Goal: Information Seeking & Learning: Find specific page/section

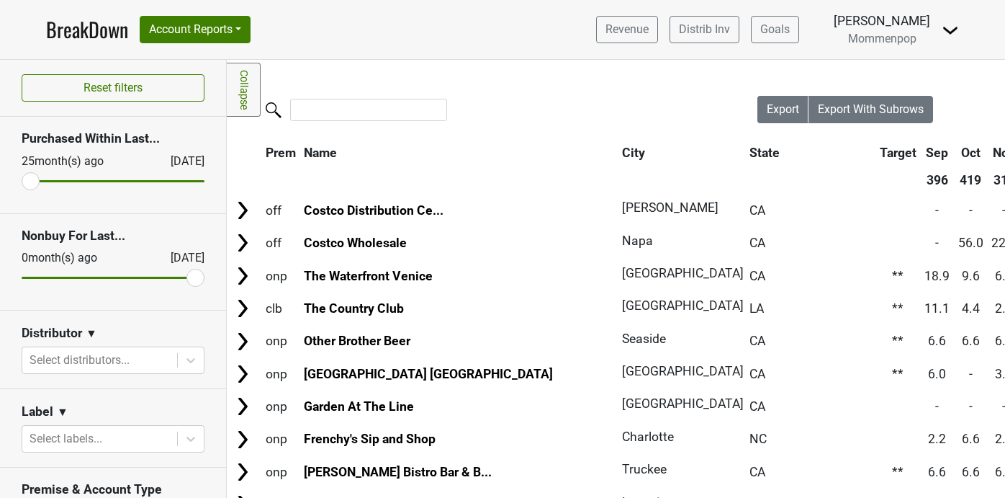
scroll to position [106, 0]
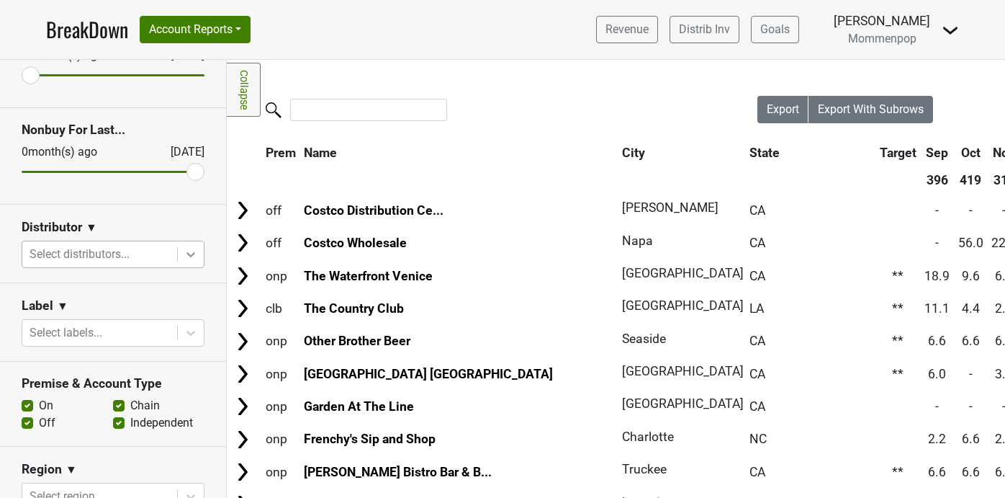
click at [192, 259] on icon at bounding box center [191, 254] width 14 height 14
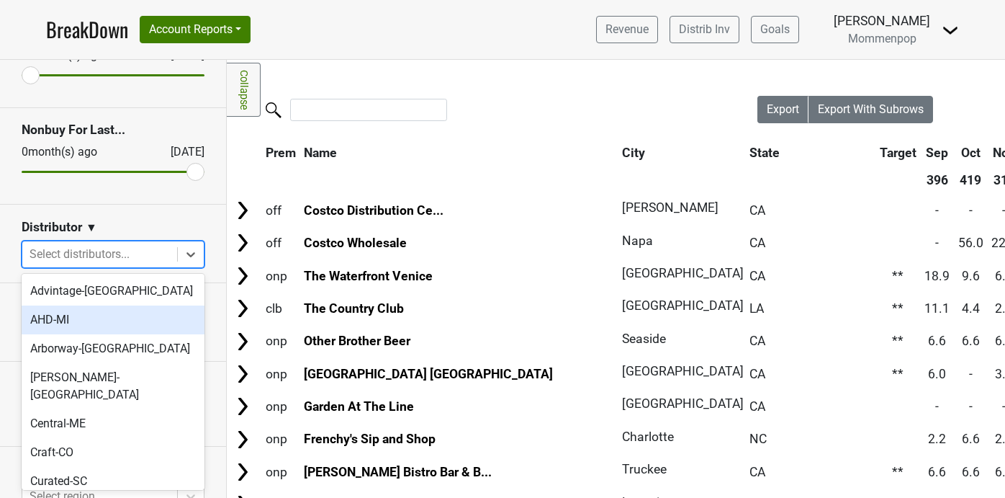
scroll to position [481, 0]
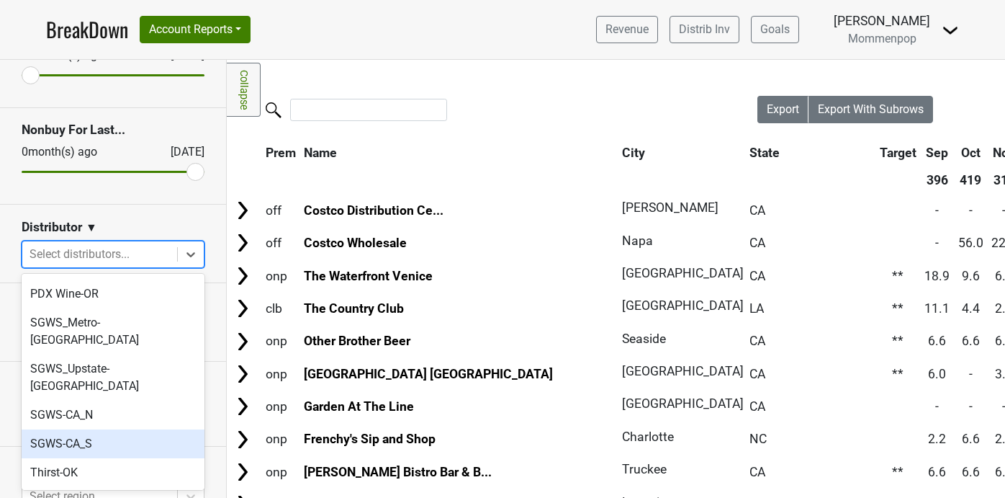
click at [145, 429] on div "SGWS-CA_S" at bounding box center [113, 443] width 183 height 29
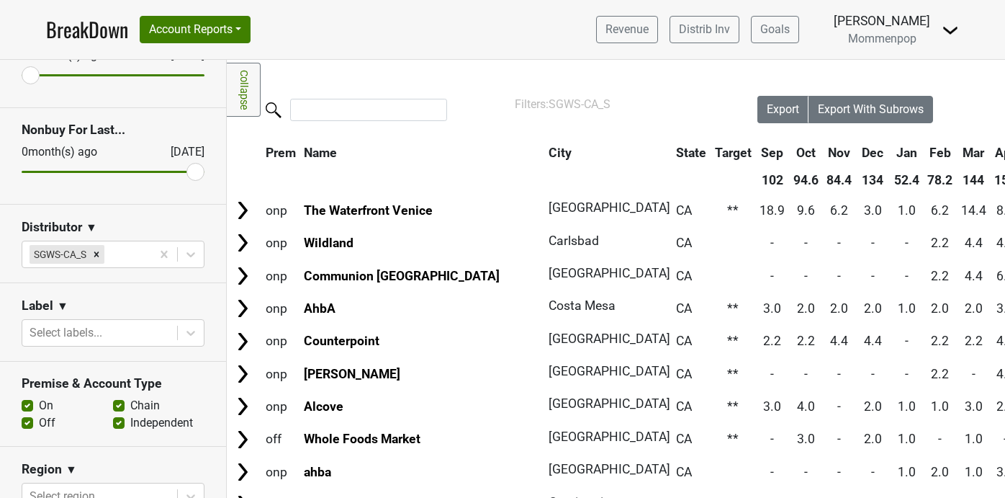
click at [238, 87] on link "Collapse" at bounding box center [244, 90] width 34 height 54
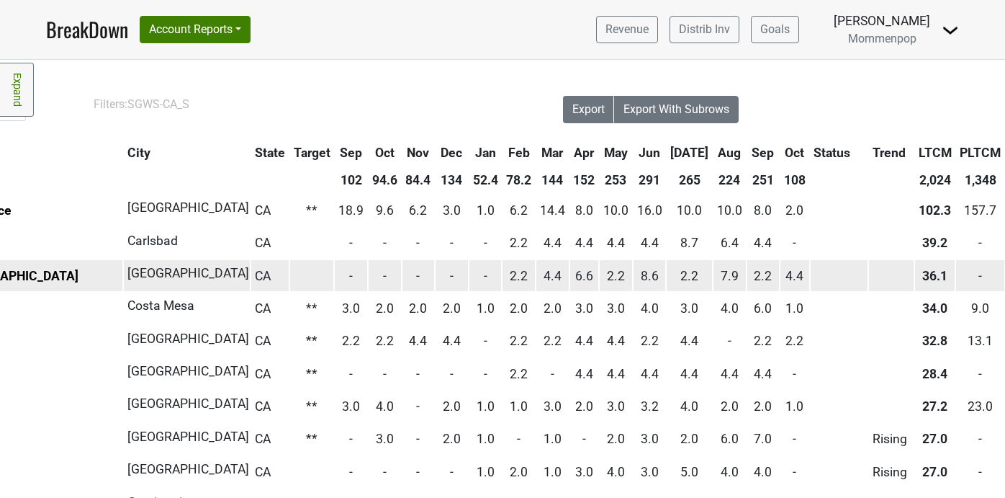
scroll to position [0, 313]
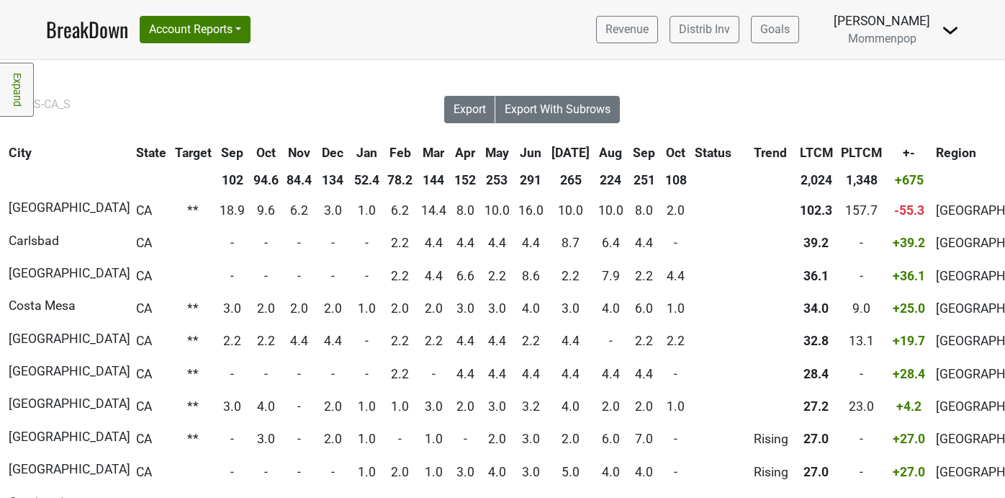
click at [662, 142] on th "Oct" at bounding box center [676, 153] width 29 height 26
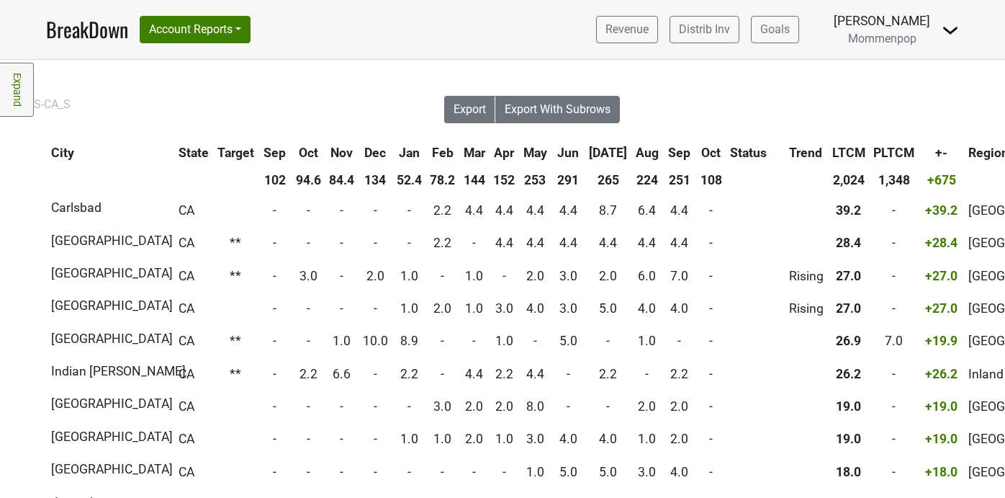
click at [697, 151] on th "Oct" at bounding box center [711, 153] width 29 height 26
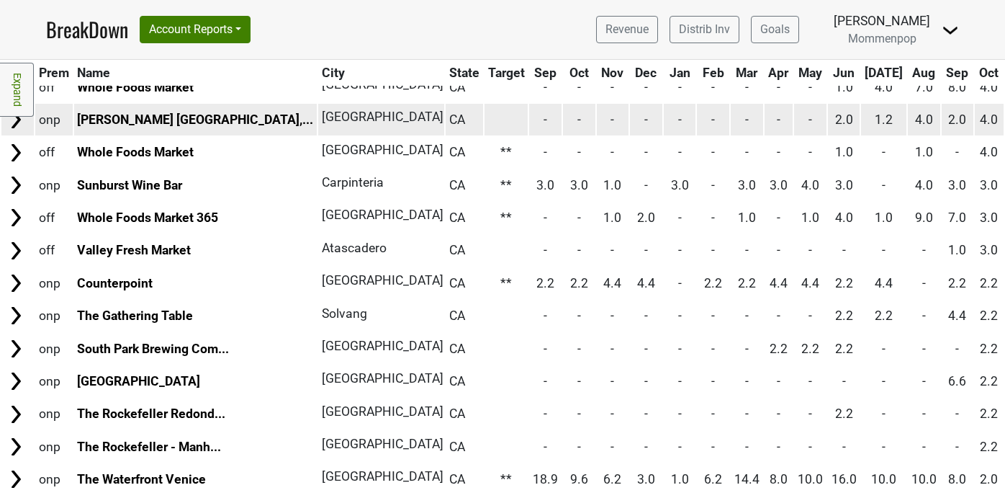
scroll to position [0, 0]
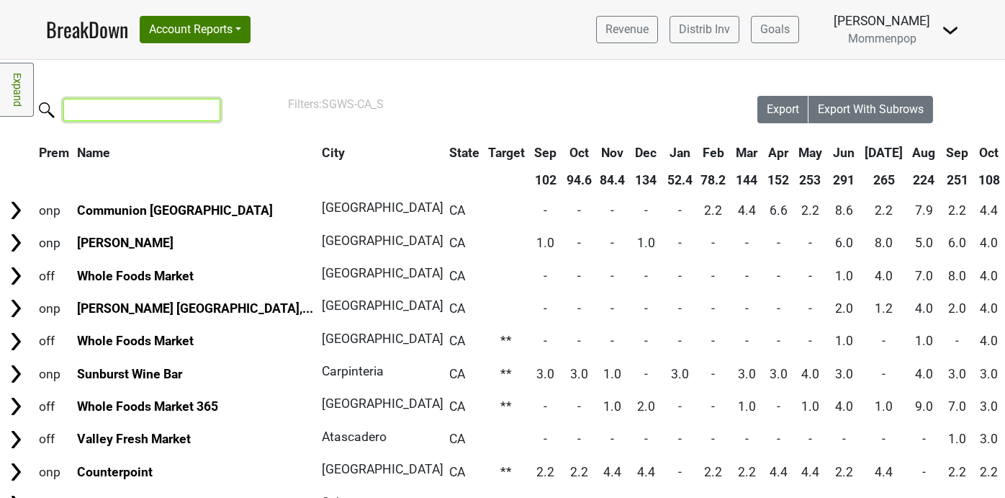
click at [143, 111] on input "search" at bounding box center [141, 110] width 157 height 22
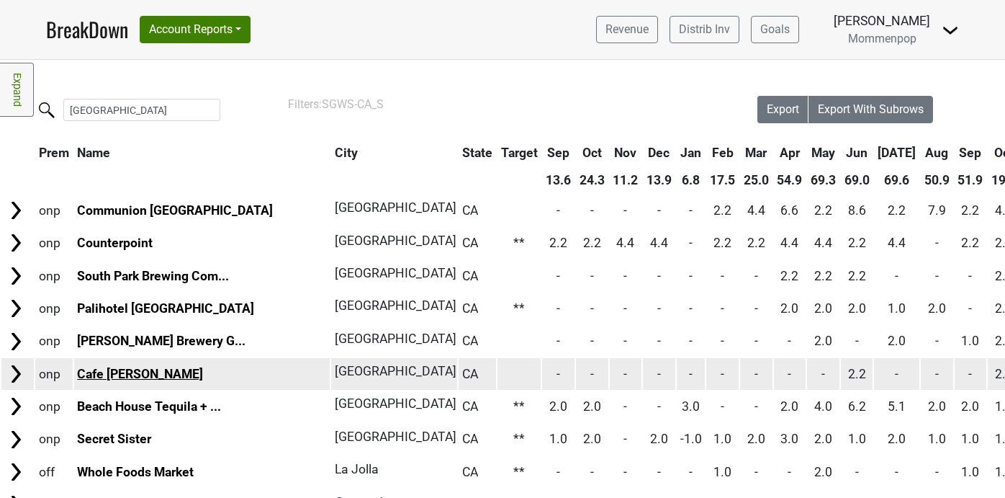
click at [109, 371] on link "Cafe Madeleine" at bounding box center [140, 374] width 126 height 14
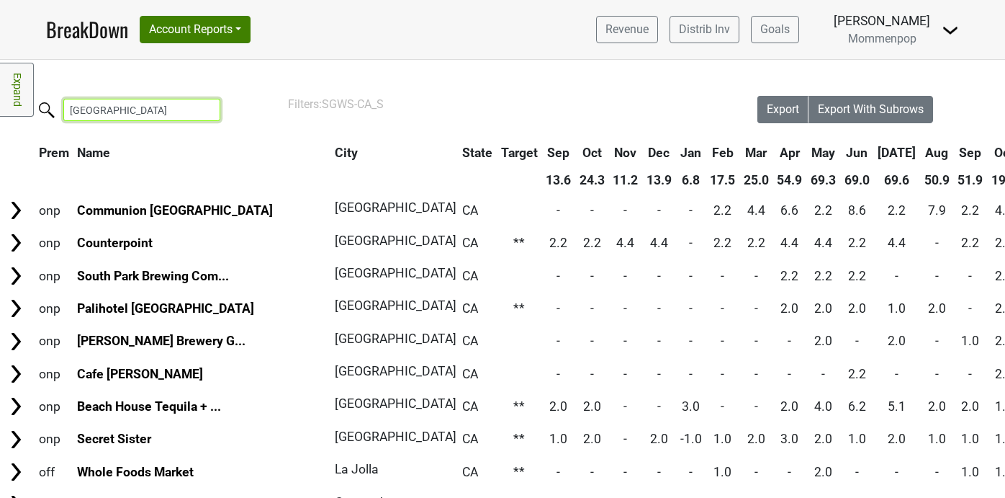
click at [125, 110] on input "san diego" at bounding box center [141, 110] width 157 height 22
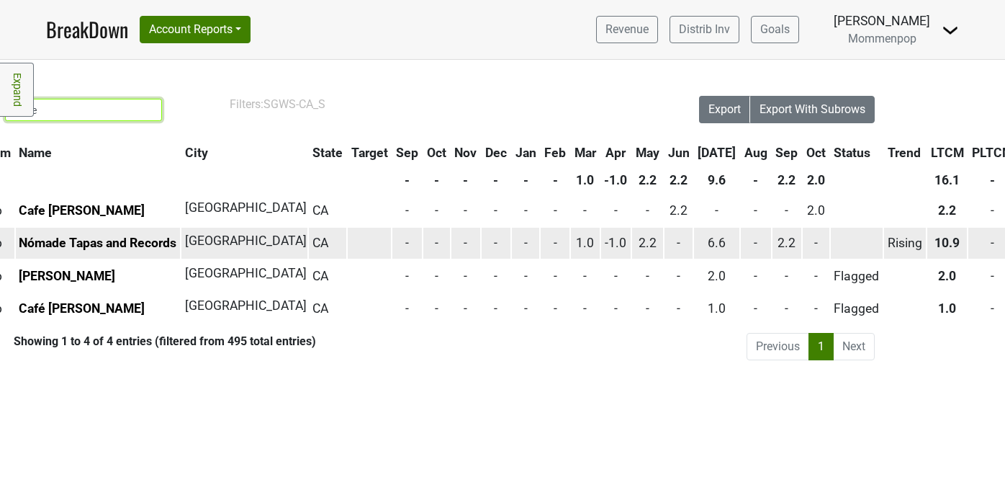
scroll to position [0, 77]
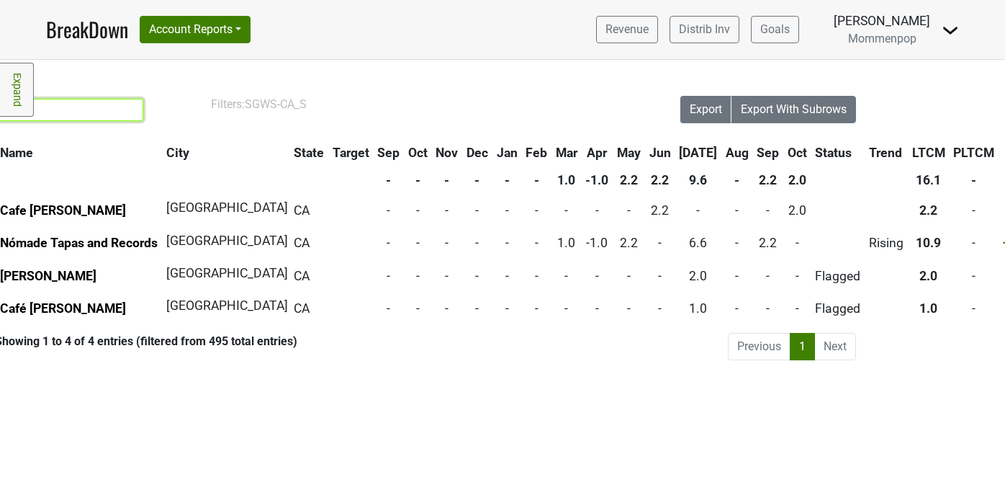
type input "made"
click at [761, 150] on th "Sep" at bounding box center [769, 153] width 30 height 26
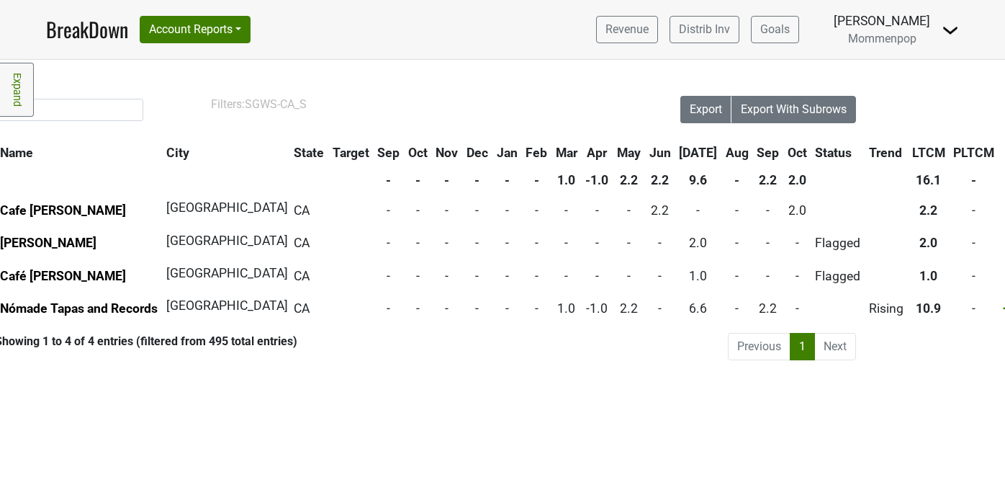
click at [761, 150] on th "Sep" at bounding box center [769, 153] width 30 height 26
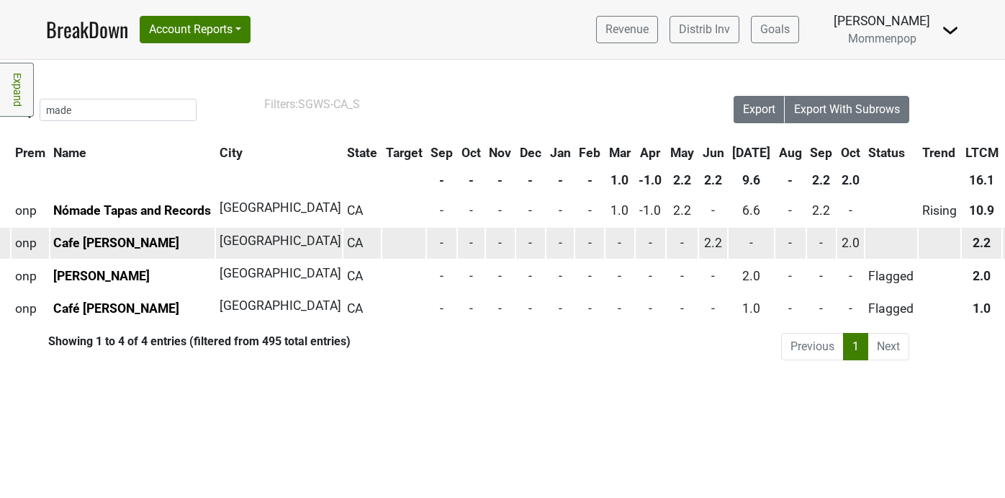
scroll to position [0, 0]
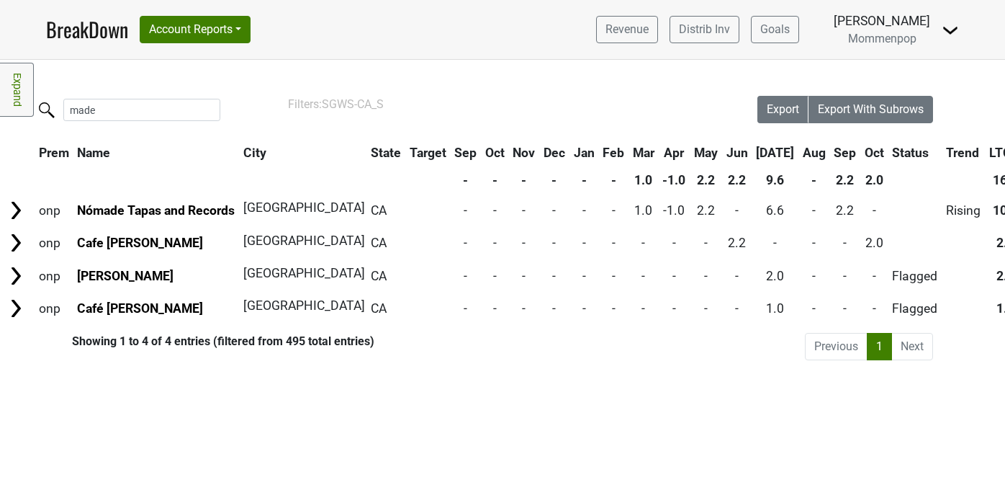
click at [784, 148] on th "Jul" at bounding box center [775, 153] width 45 height 26
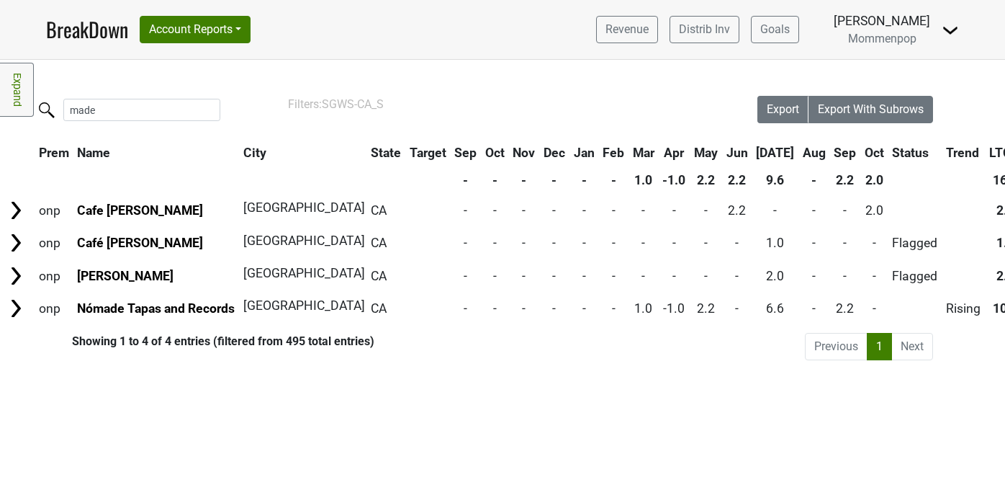
click at [784, 148] on th "Jul" at bounding box center [775, 153] width 45 height 26
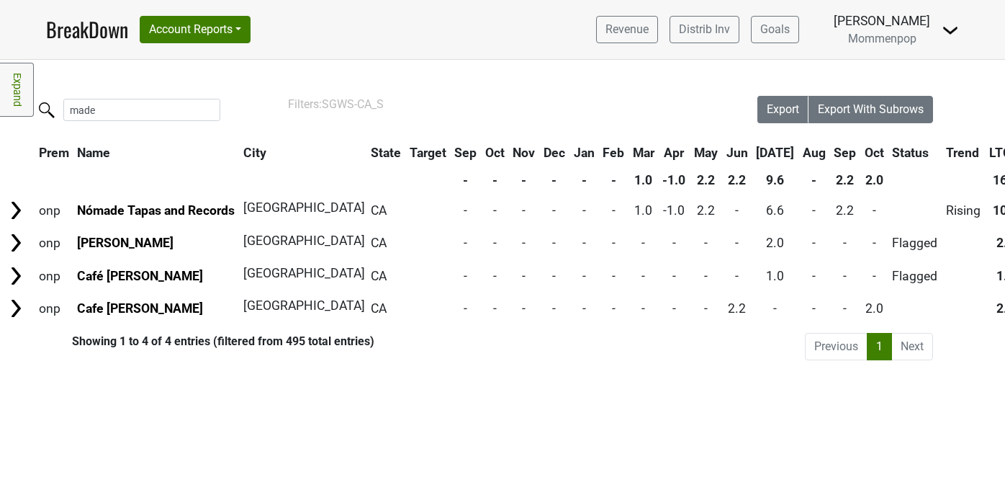
click at [868, 152] on th "Oct" at bounding box center [874, 153] width 27 height 26
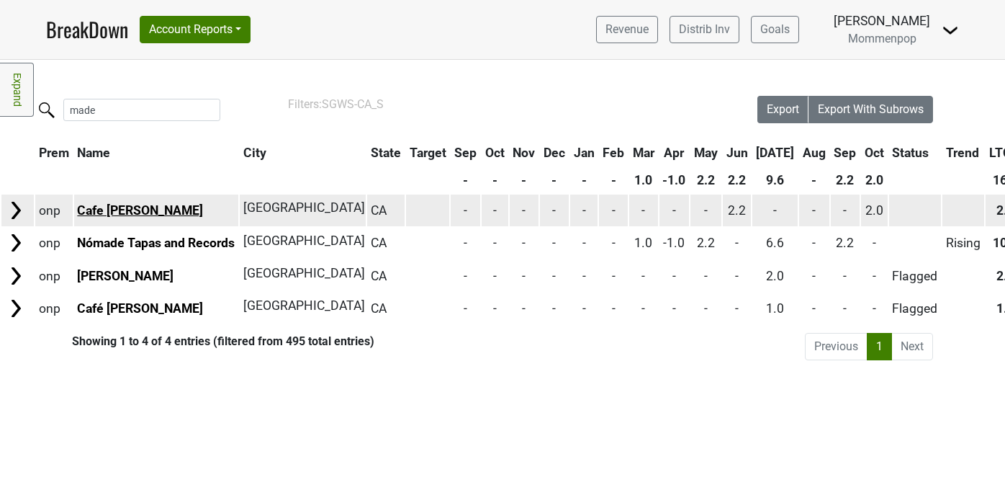
click at [113, 208] on link "Cafe Madeleine" at bounding box center [140, 210] width 126 height 14
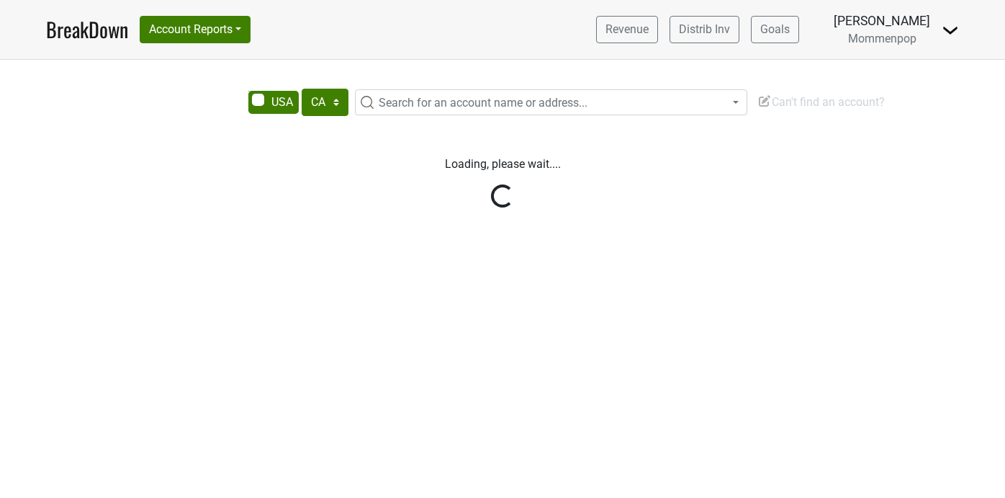
select select "CA"
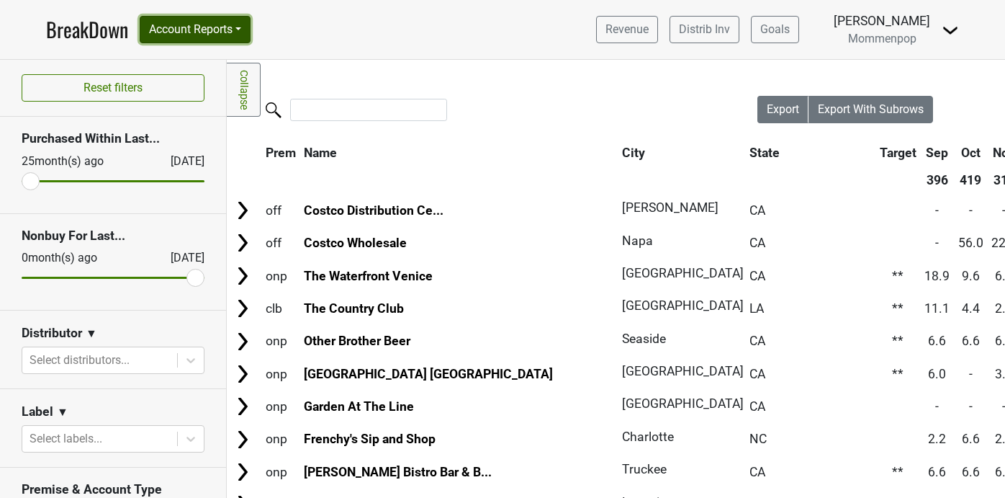
click at [225, 19] on button "Account Reports" at bounding box center [195, 29] width 111 height 27
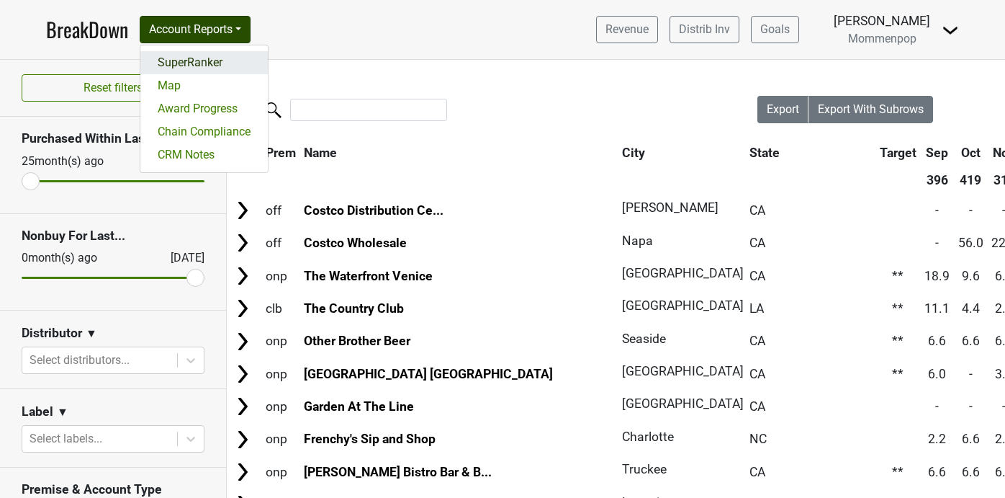
click at [207, 63] on link "SuperRanker" at bounding box center [203, 62] width 127 height 23
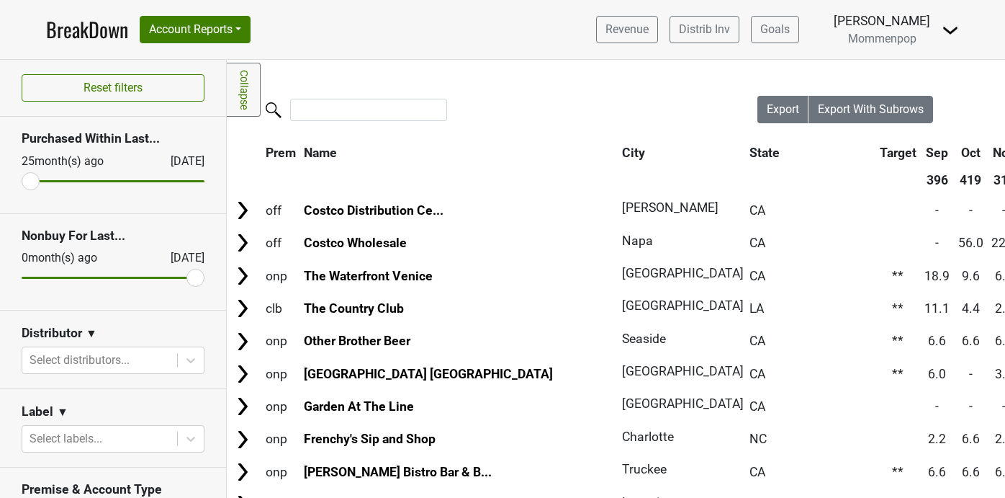
click at [949, 22] on img at bounding box center [950, 30] width 17 height 17
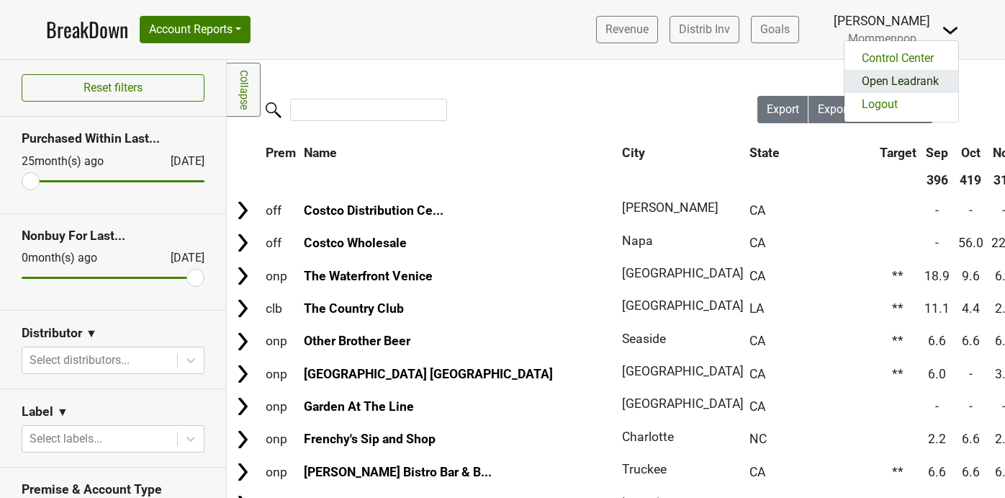
click at [904, 81] on link "Open Leadrank" at bounding box center [902, 81] width 114 height 23
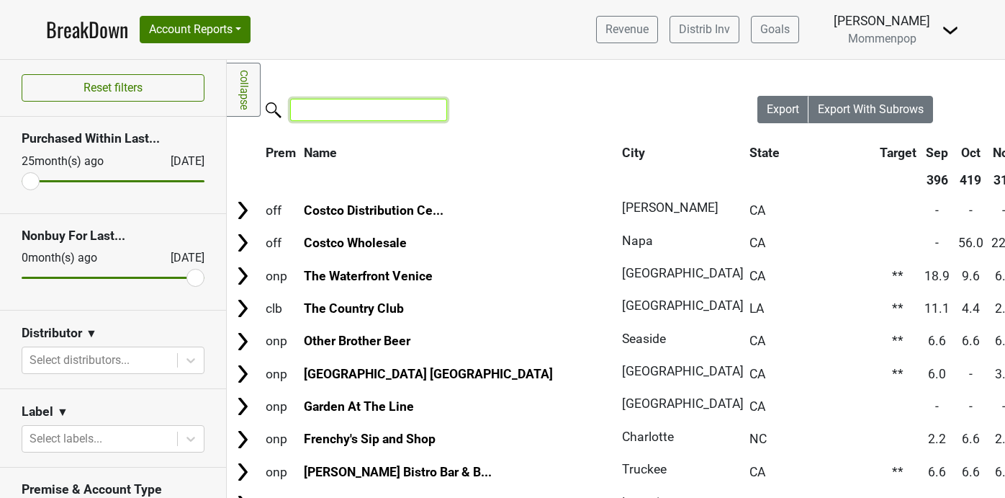
click at [341, 114] on input "search" at bounding box center [368, 110] width 157 height 22
type input "g"
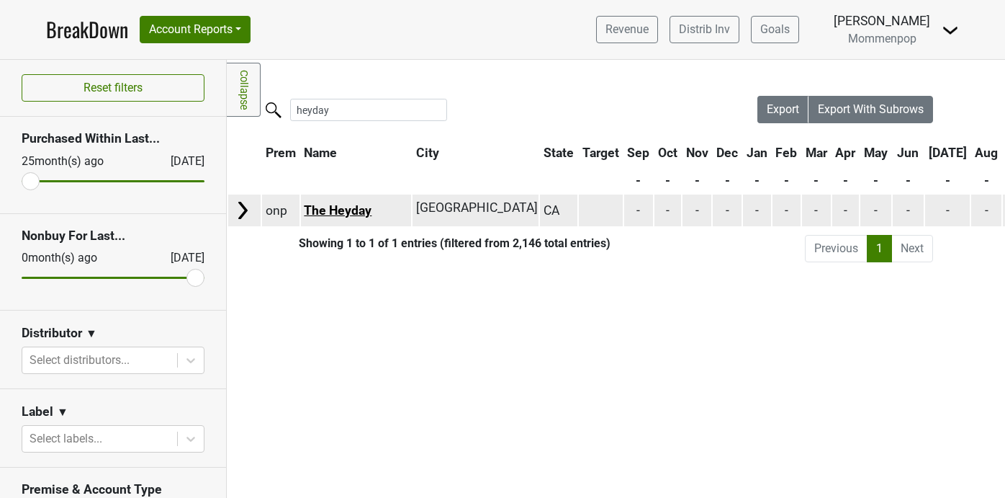
click at [321, 215] on link "The Heyday" at bounding box center [338, 210] width 68 height 14
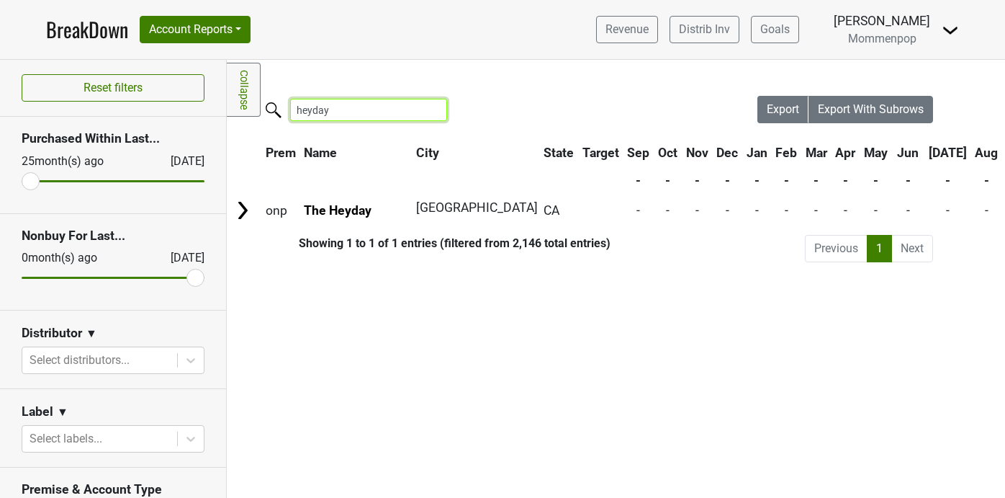
click at [331, 115] on input "heyday" at bounding box center [368, 110] width 157 height 22
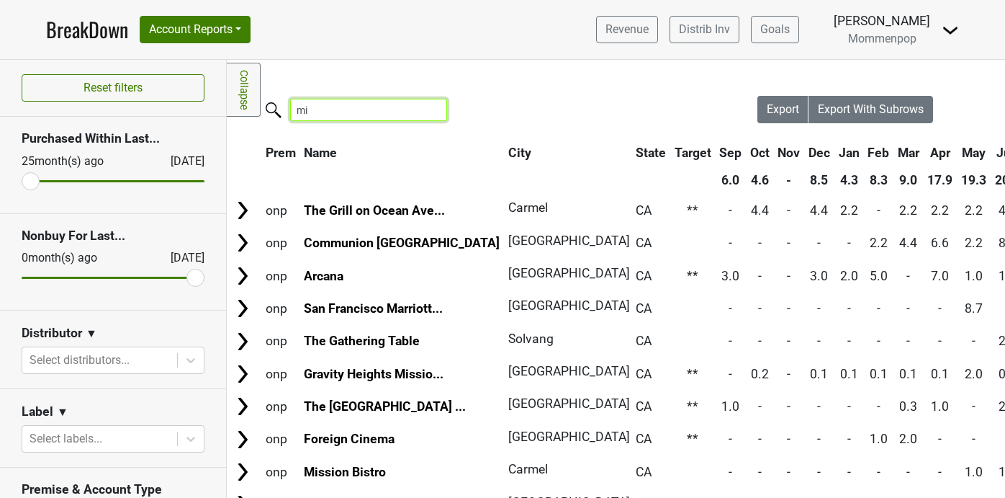
type input "m"
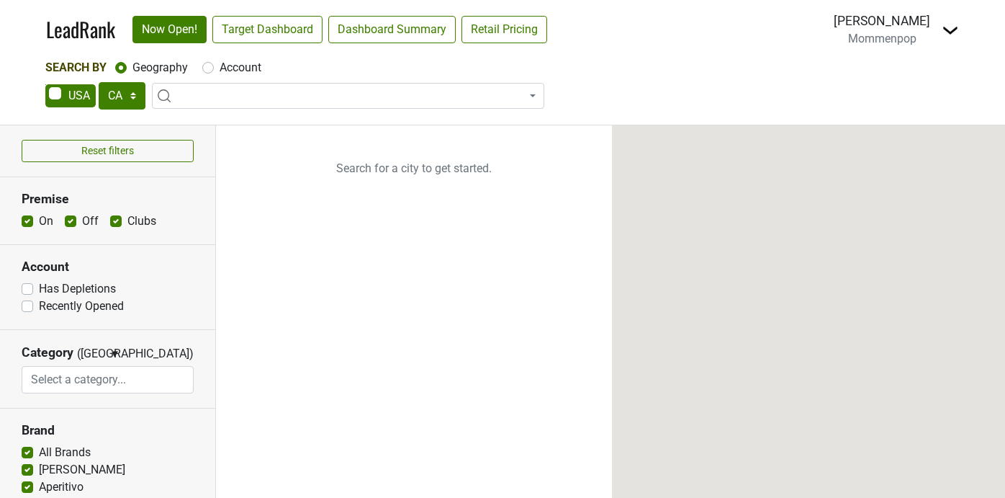
select select "CA"
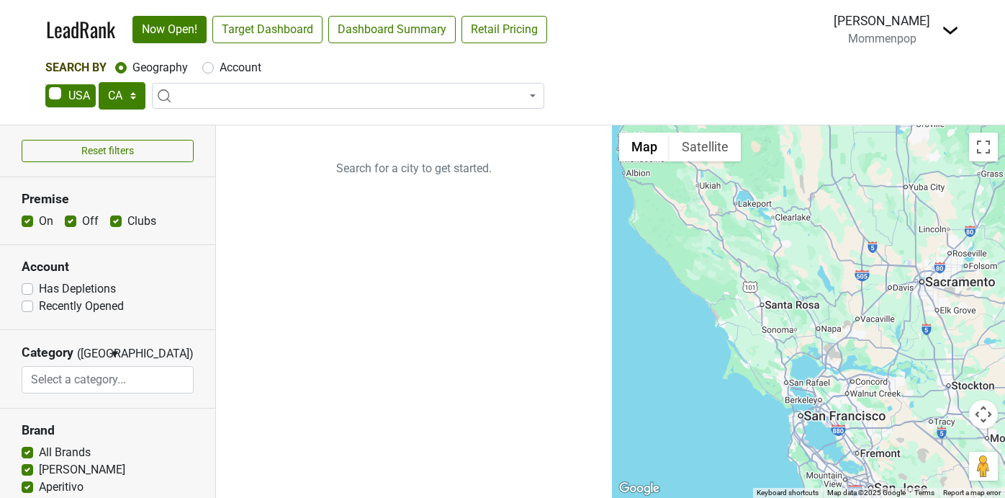
click at [220, 72] on label "Account" at bounding box center [241, 67] width 42 height 17
click at [209, 72] on input "Account" at bounding box center [208, 66] width 12 height 14
radio input "true"
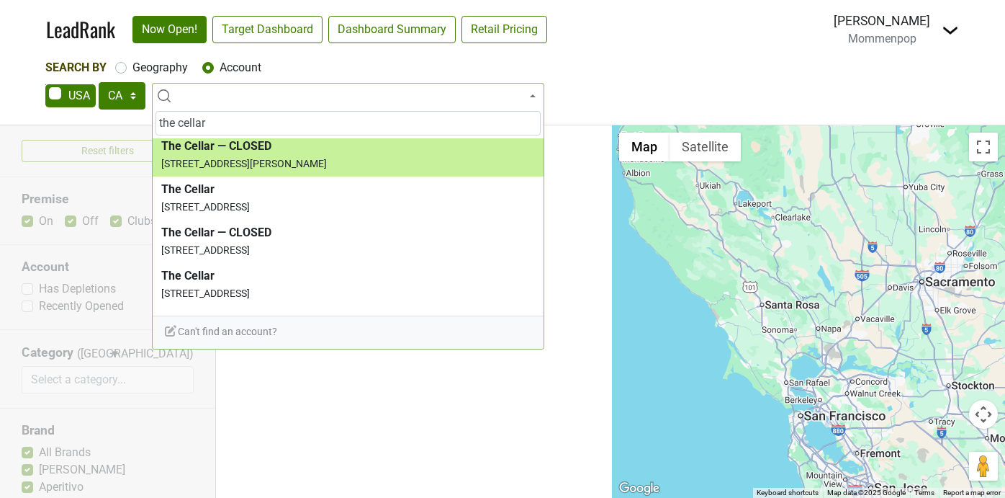
scroll to position [50, 0]
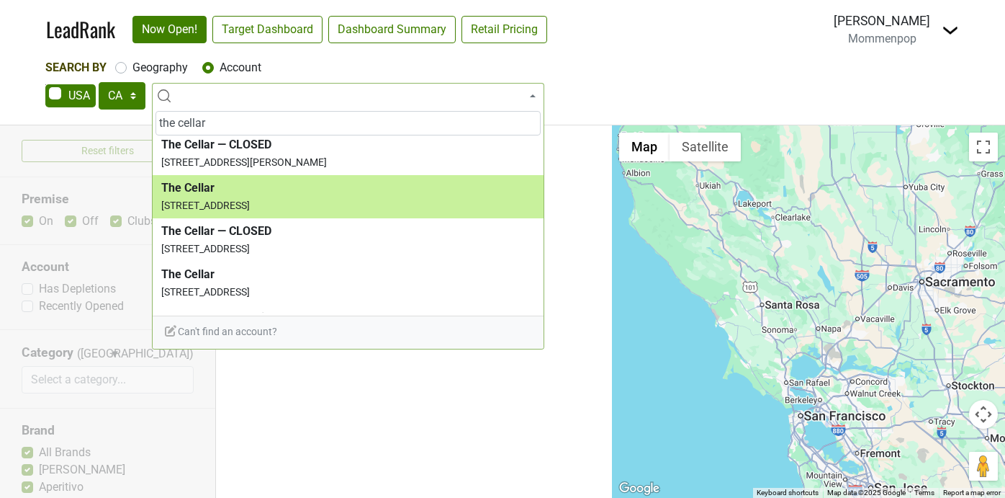
type input "the cellar"
select select "38744"
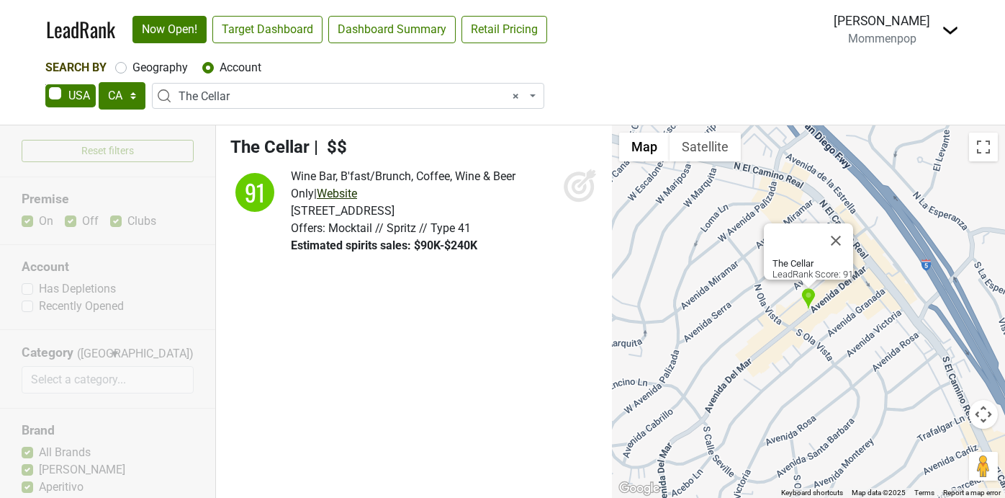
click at [321, 198] on link "Website" at bounding box center [337, 194] width 40 height 14
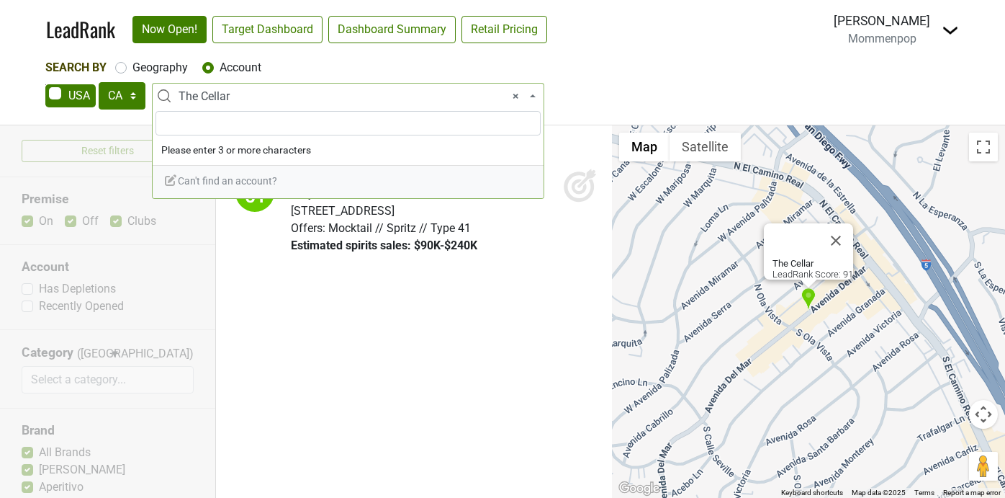
click at [233, 93] on span "× The Cellar" at bounding box center [353, 96] width 348 height 17
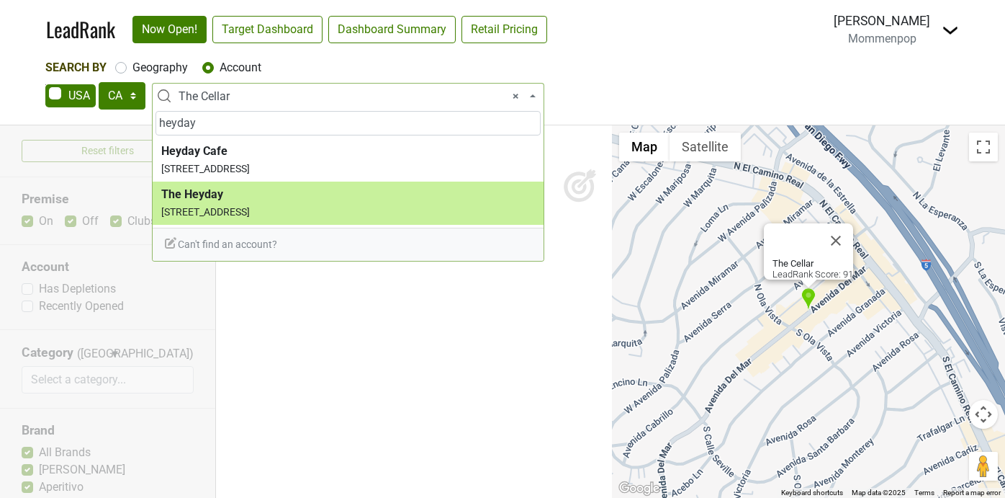
type input "heyday"
select select "123942518"
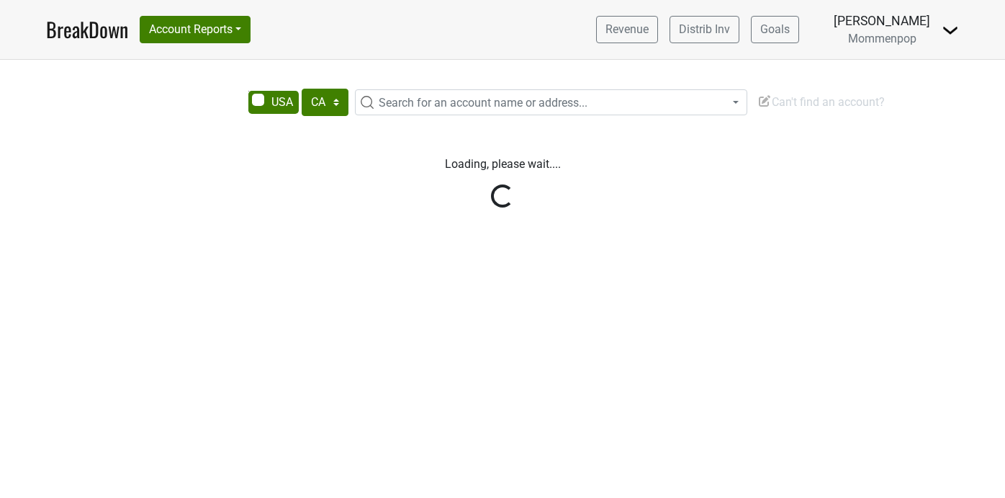
select select "CA"
